Goal: Information Seeking & Learning: Learn about a topic

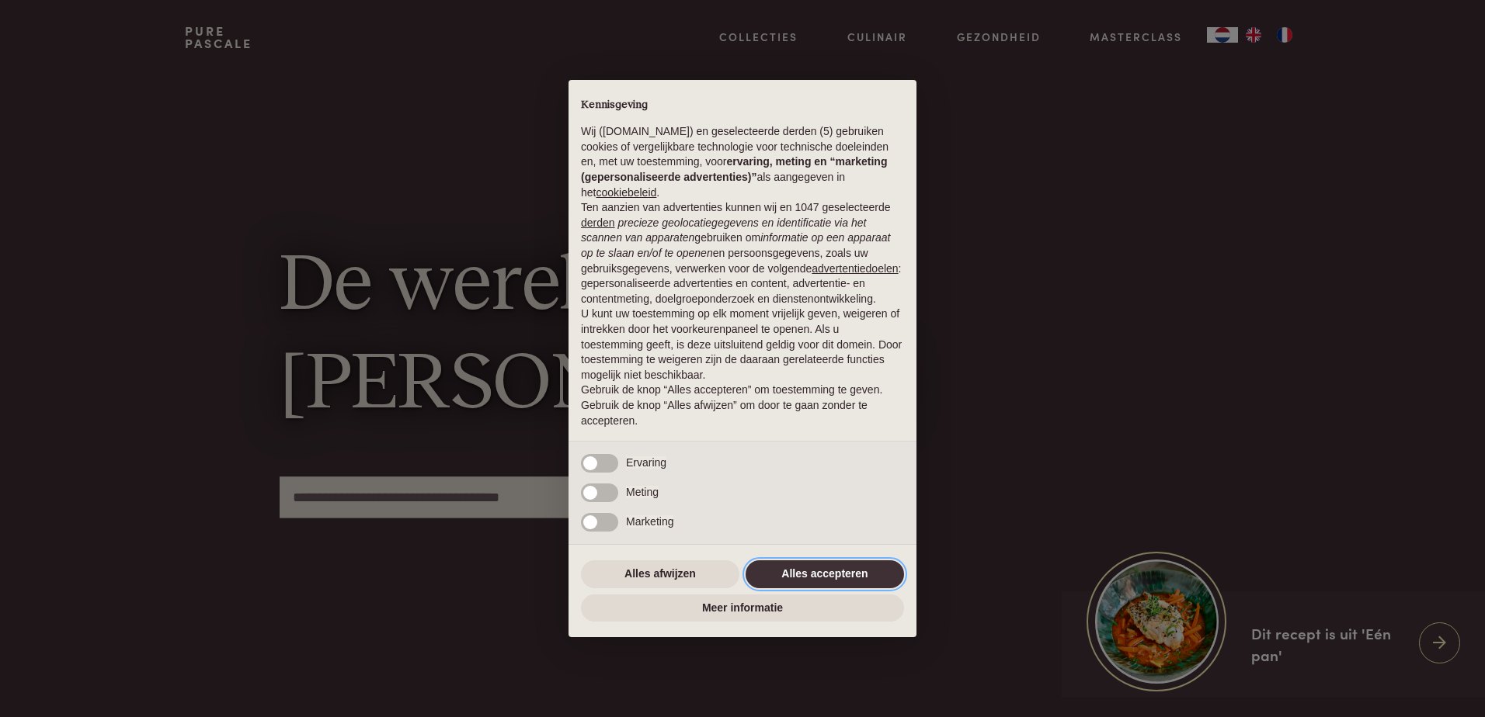
click at [822, 572] on button "Alles accepteren" at bounding box center [824, 575] width 158 height 28
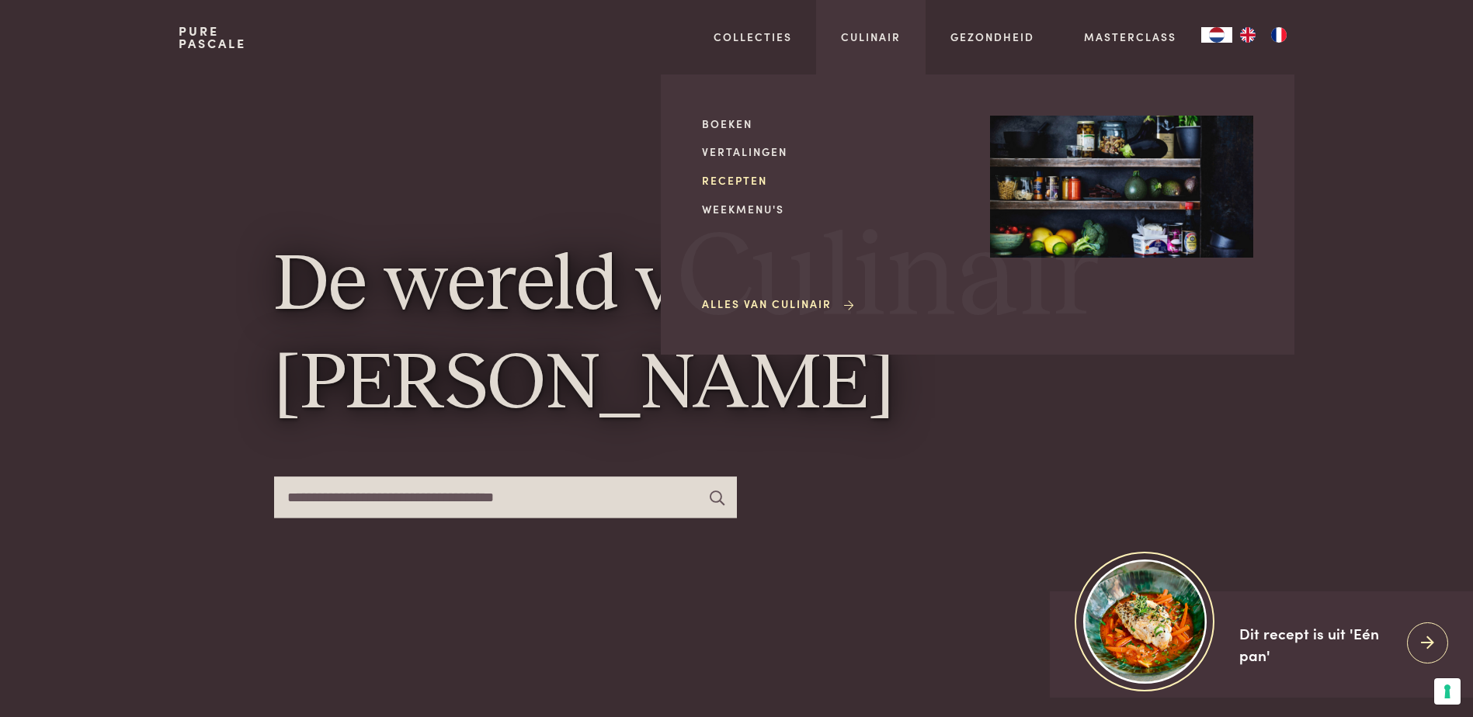
click at [754, 181] on link "Recepten" at bounding box center [833, 180] width 263 height 16
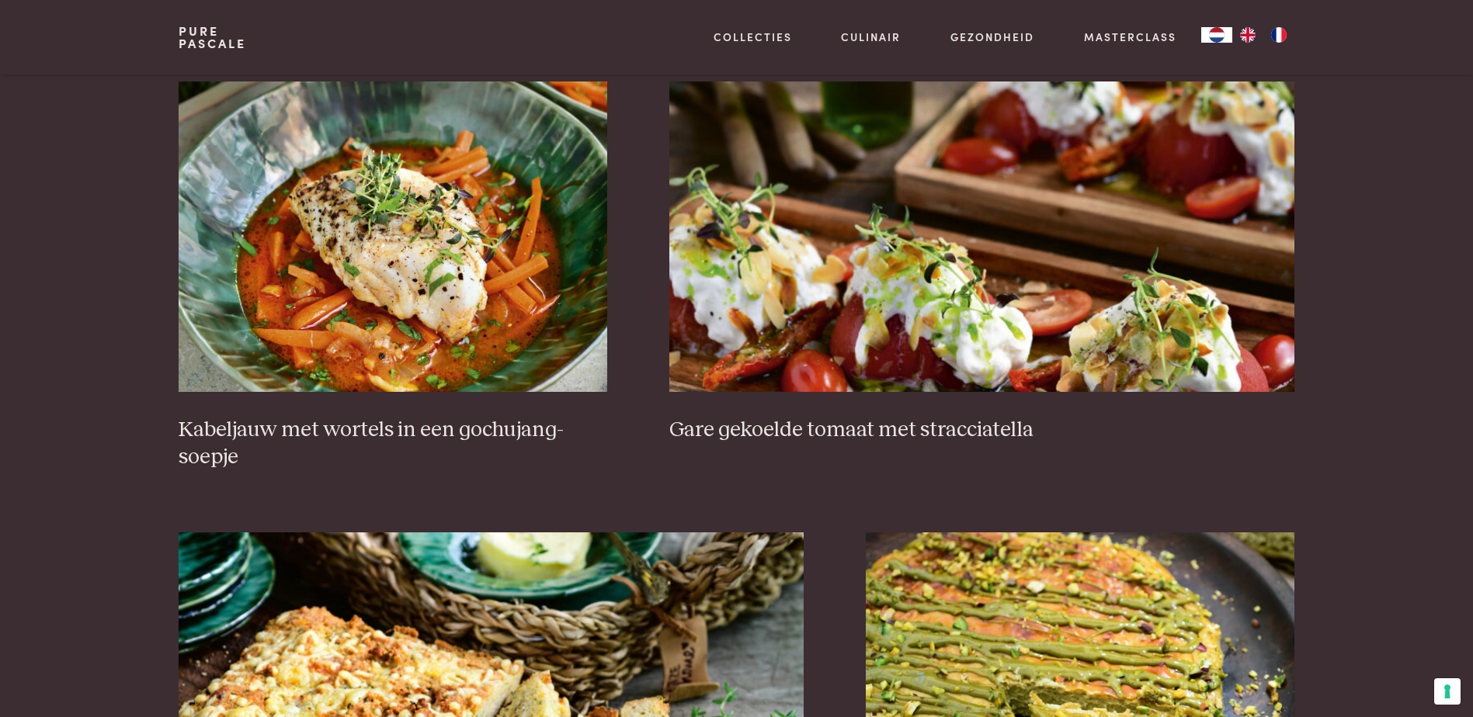
scroll to position [1087, 0]
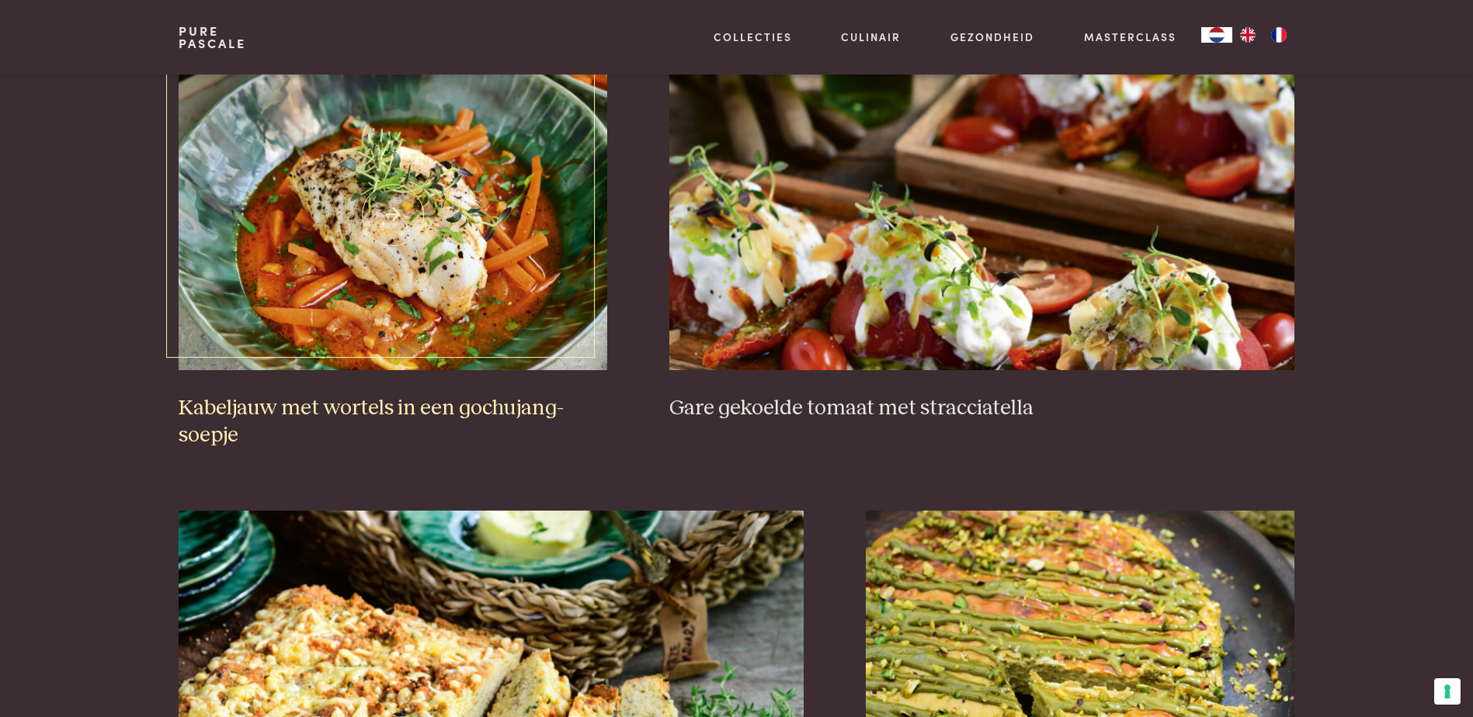
click at [440, 250] on img at bounding box center [393, 215] width 429 height 311
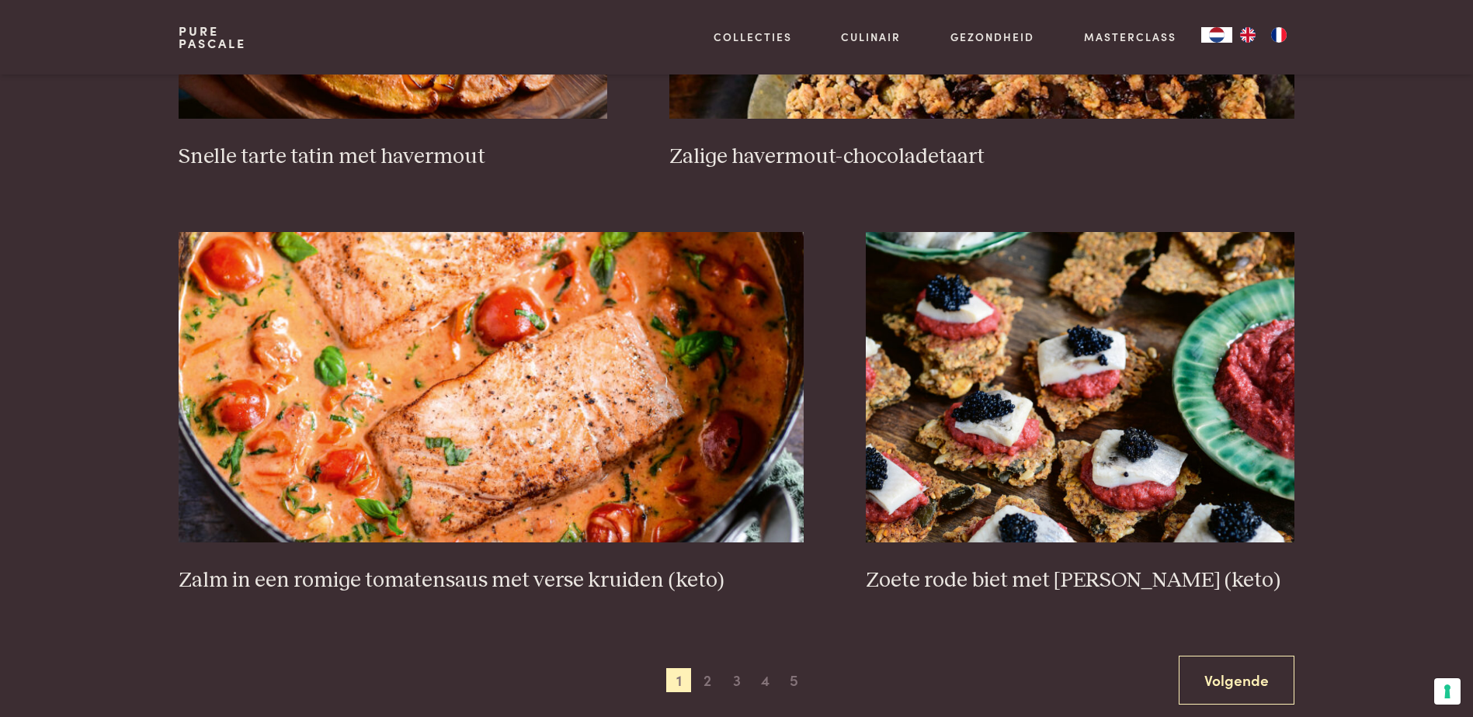
scroll to position [2640, 0]
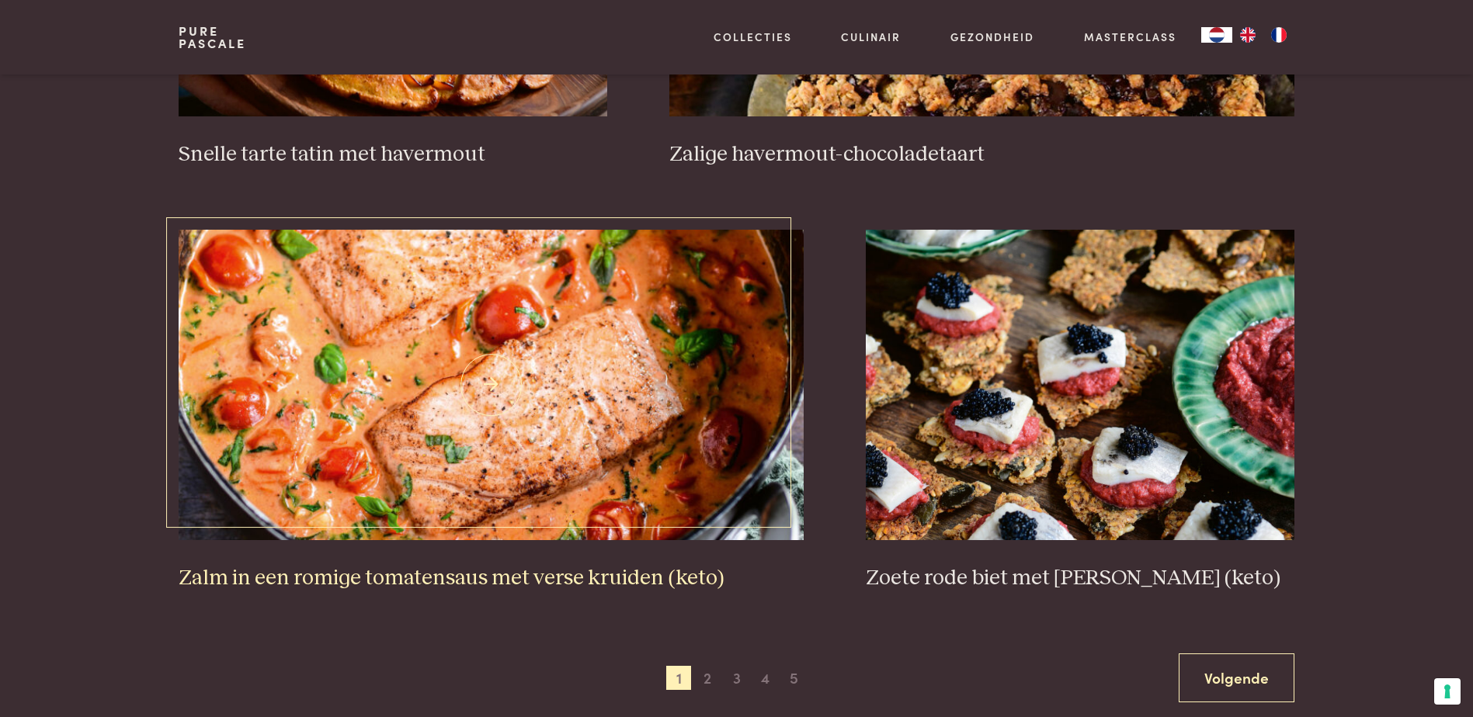
click at [457, 380] on img at bounding box center [491, 385] width 625 height 311
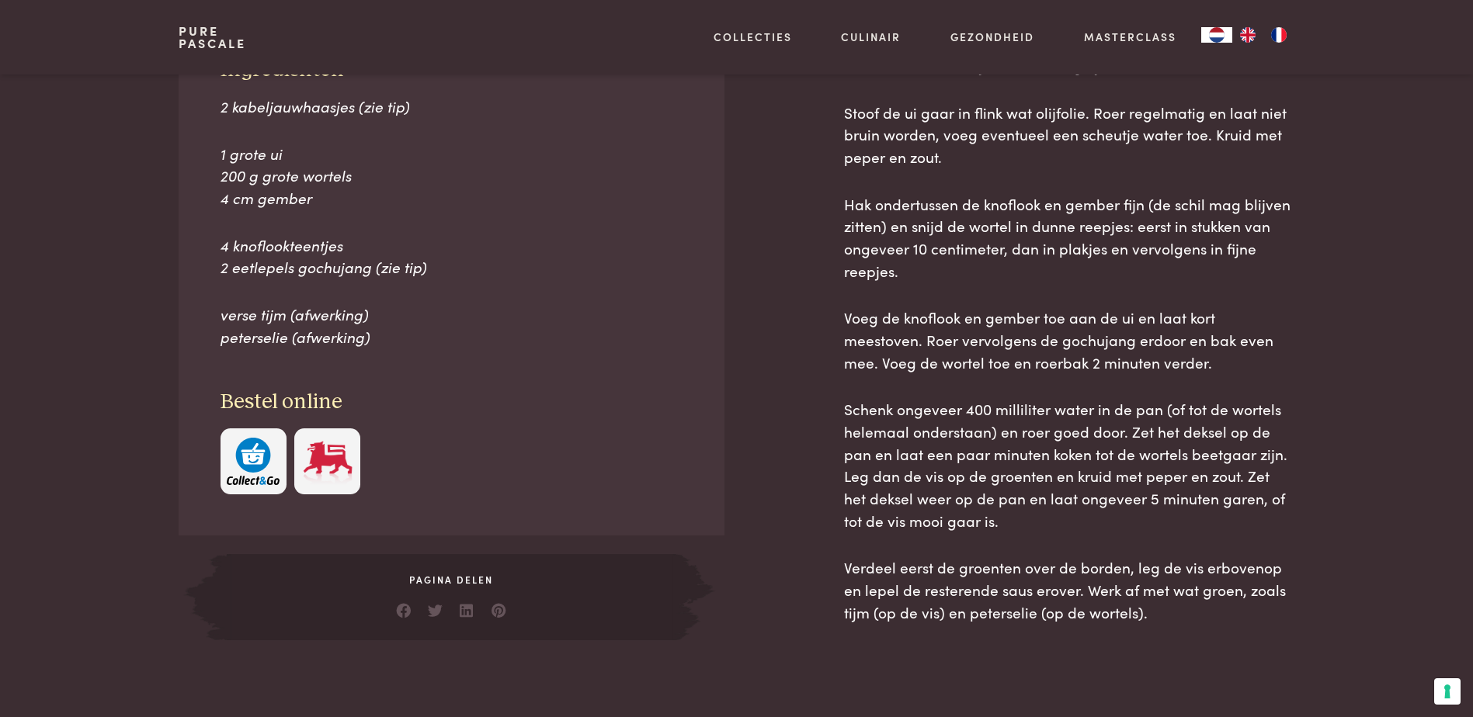
scroll to position [777, 0]
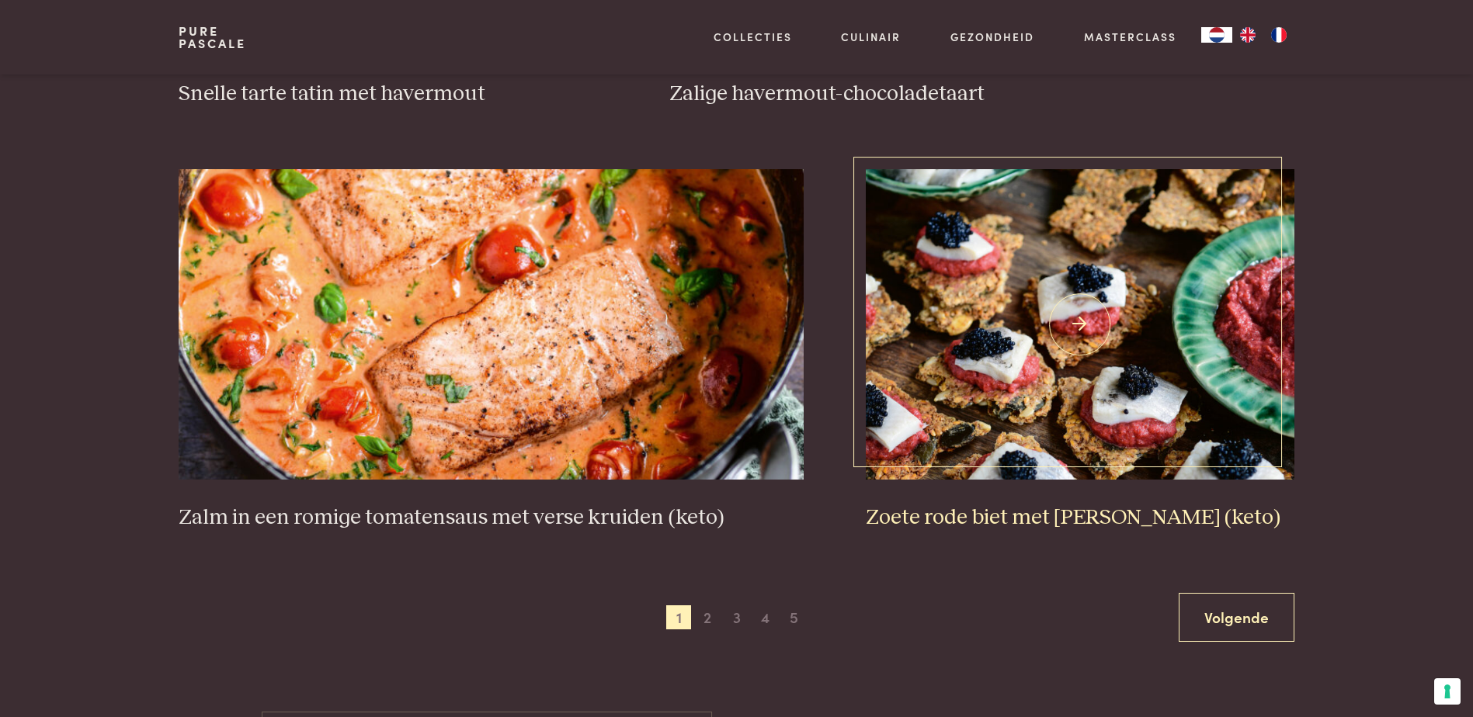
scroll to position [2795, 0]
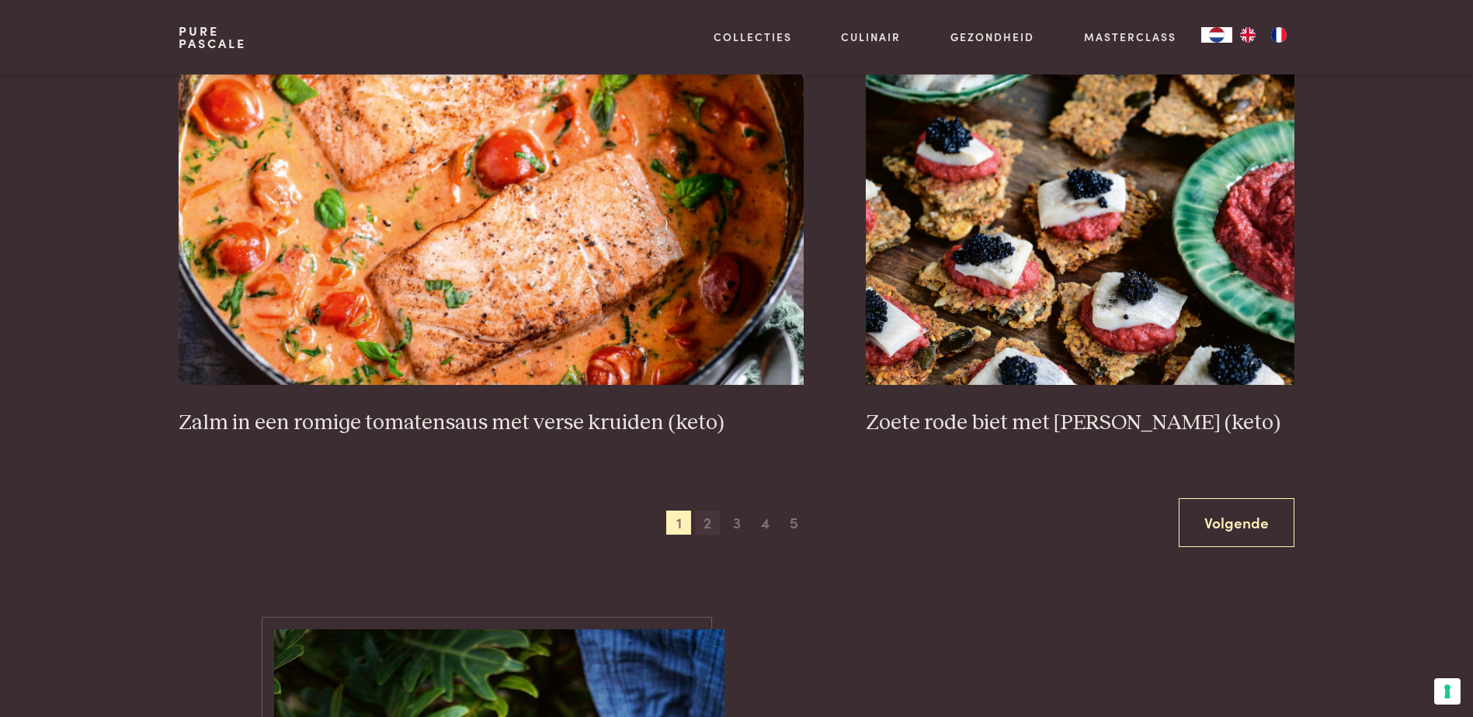
click at [710, 526] on span "2" at bounding box center [707, 523] width 25 height 25
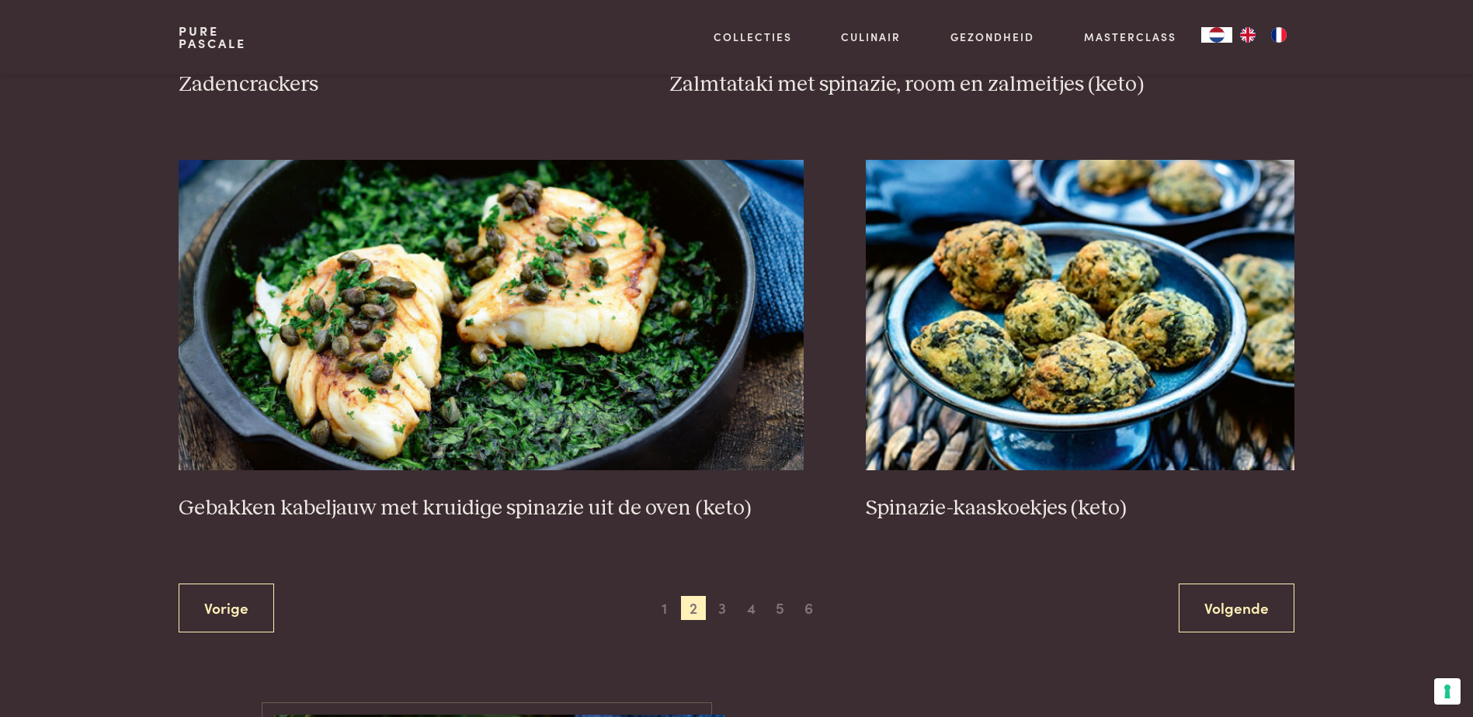
scroll to position [2997, 0]
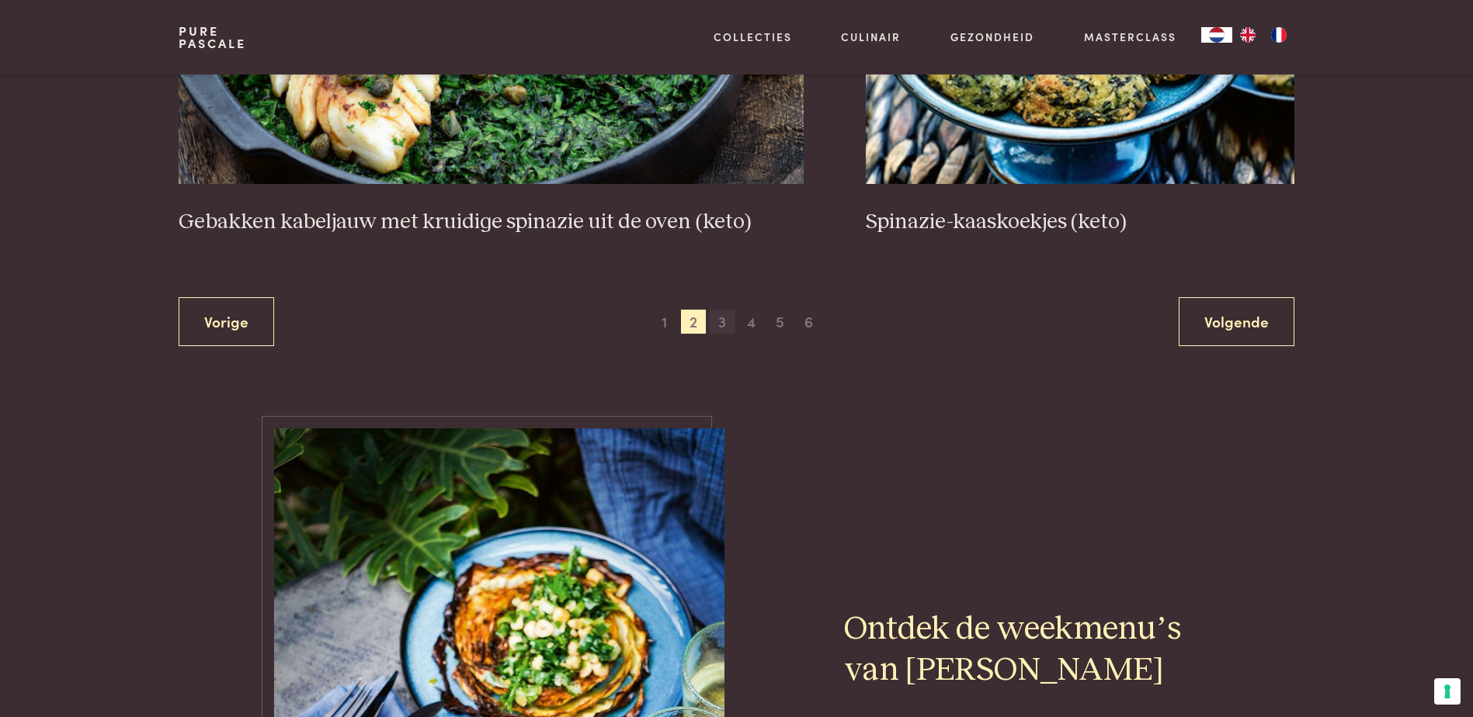
click at [721, 325] on span "3" at bounding box center [722, 322] width 25 height 25
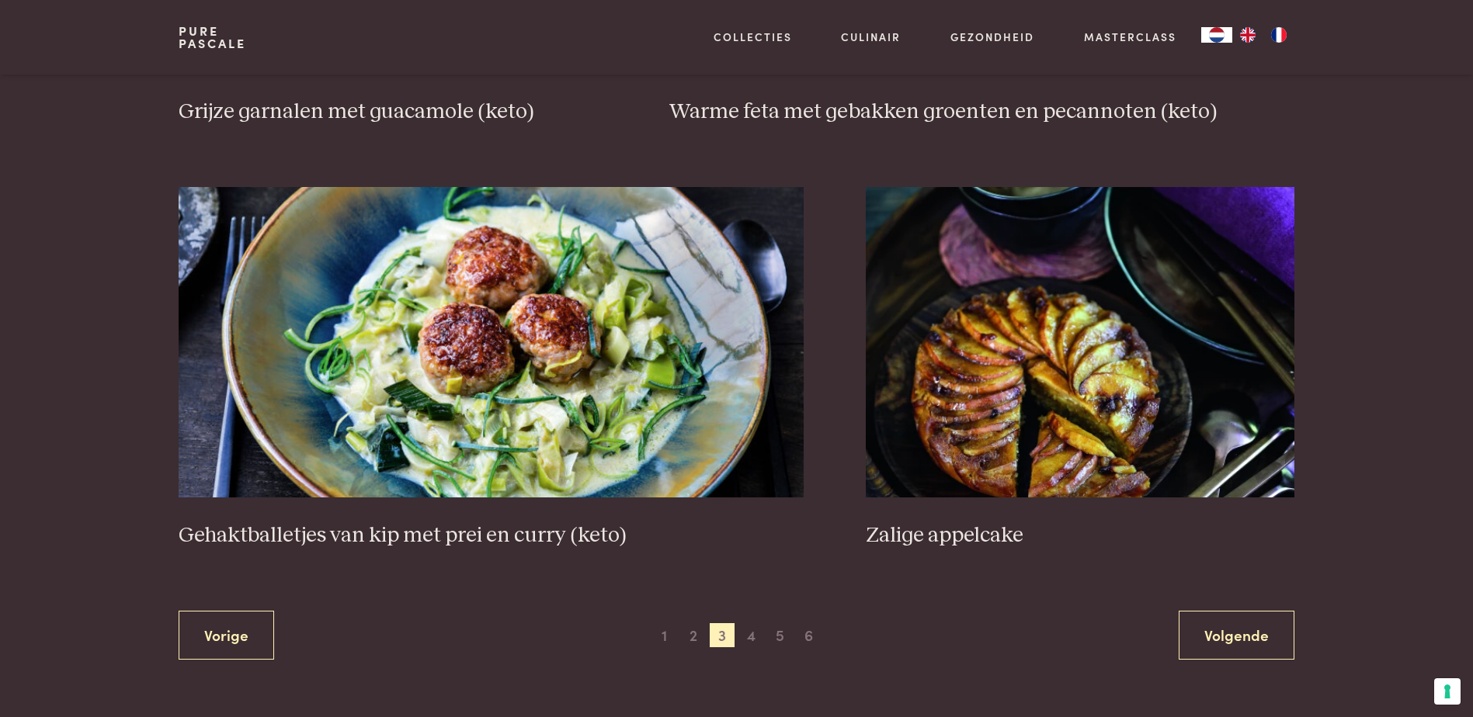
scroll to position [2764, 0]
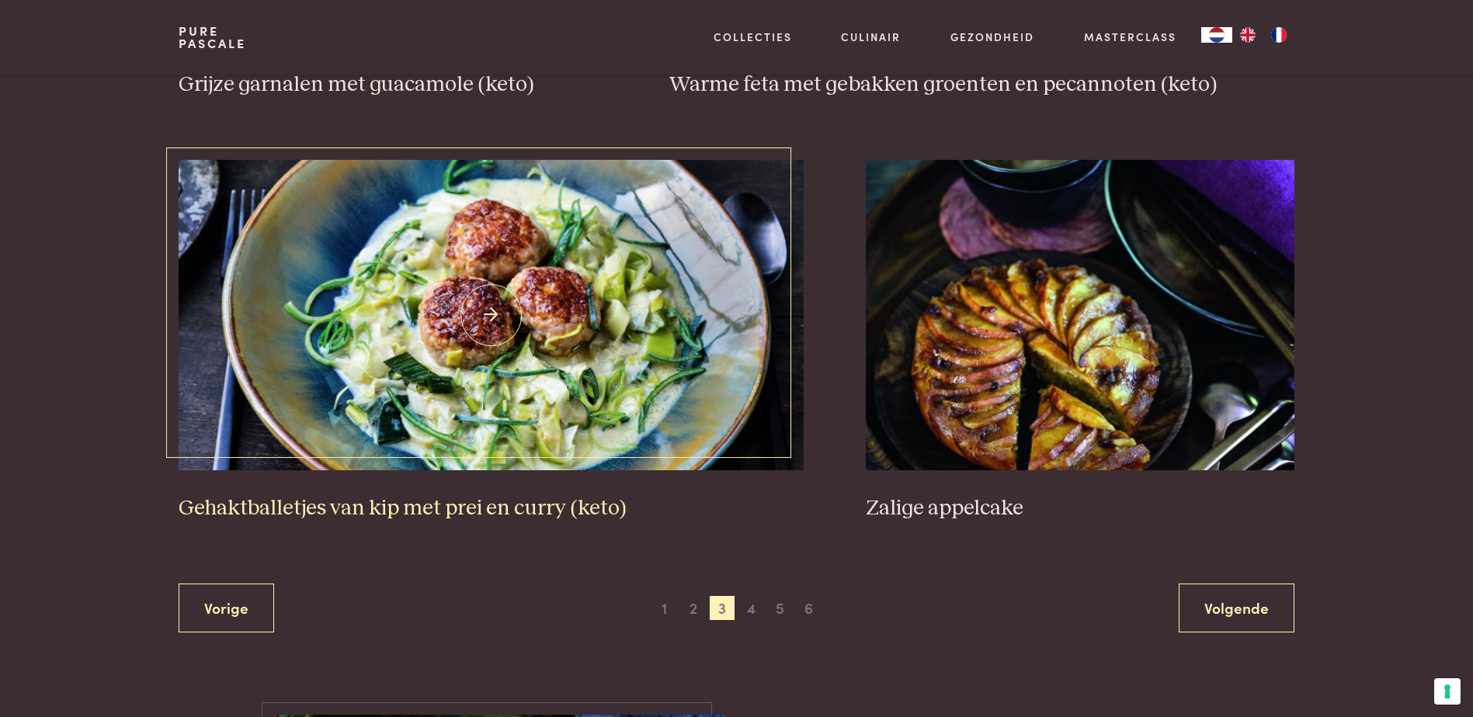
click at [311, 356] on img at bounding box center [491, 315] width 625 height 311
click at [493, 317] on img at bounding box center [491, 315] width 625 height 311
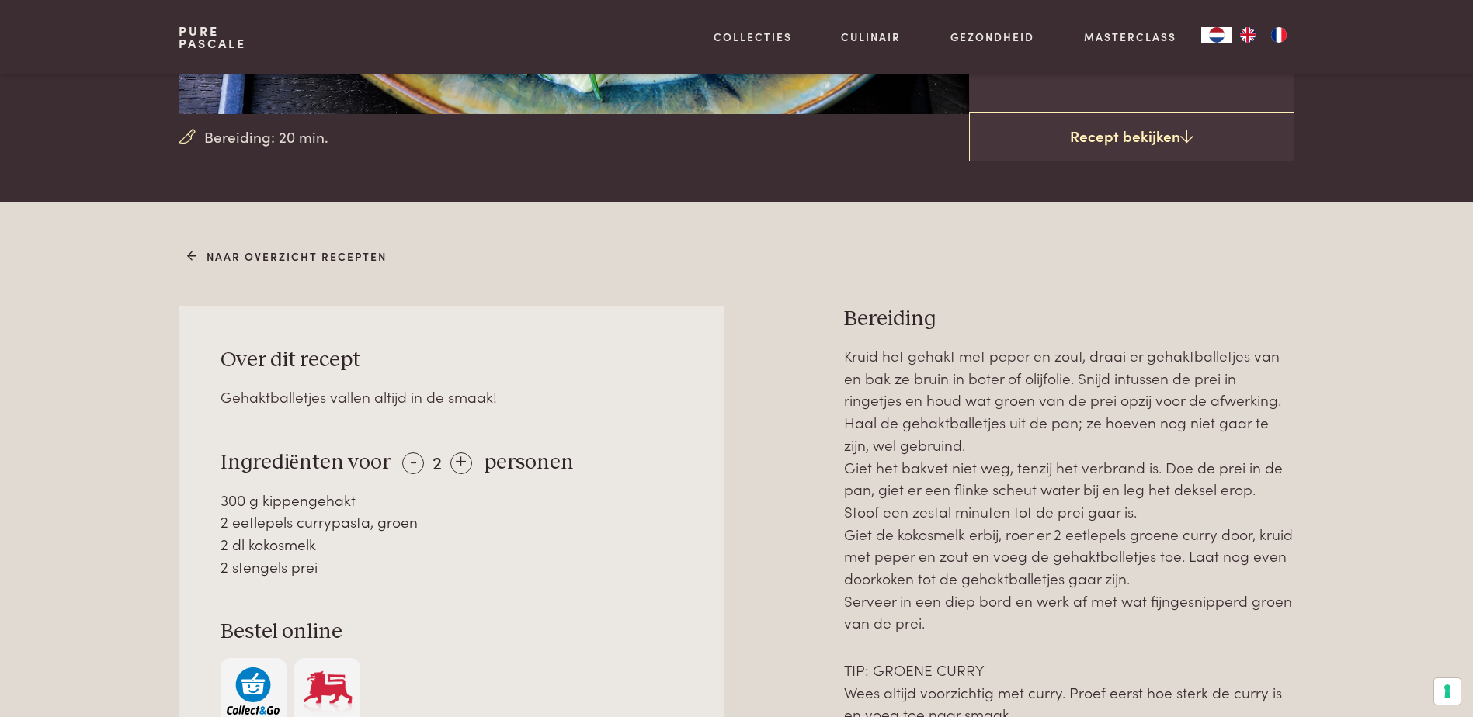
scroll to position [544, 0]
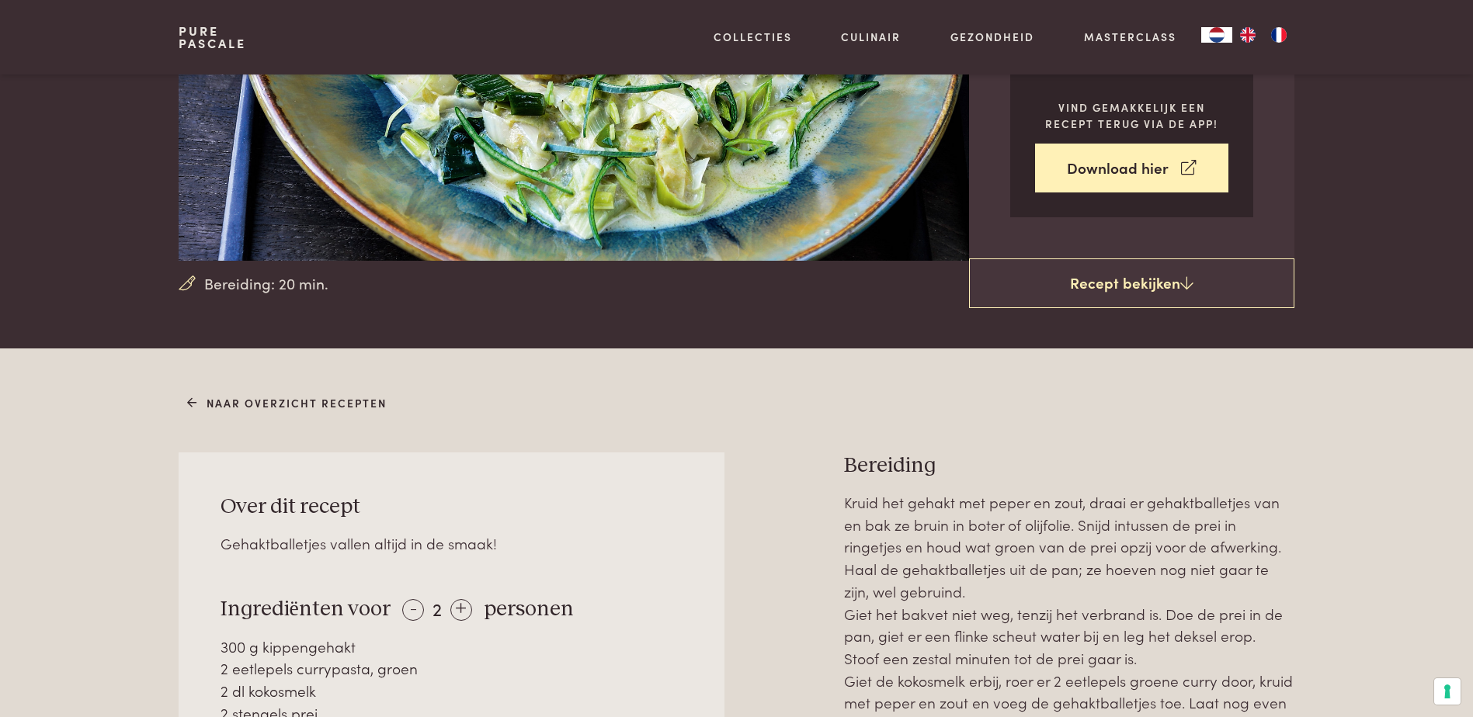
scroll to position [311, 0]
